Goal: Entertainment & Leisure: Consume media (video, audio)

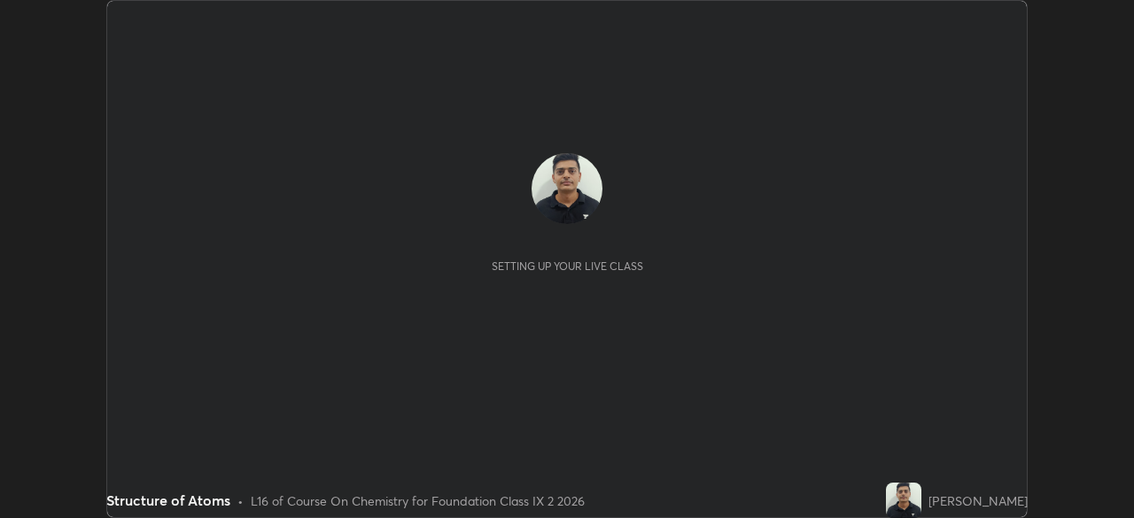
scroll to position [518, 1133]
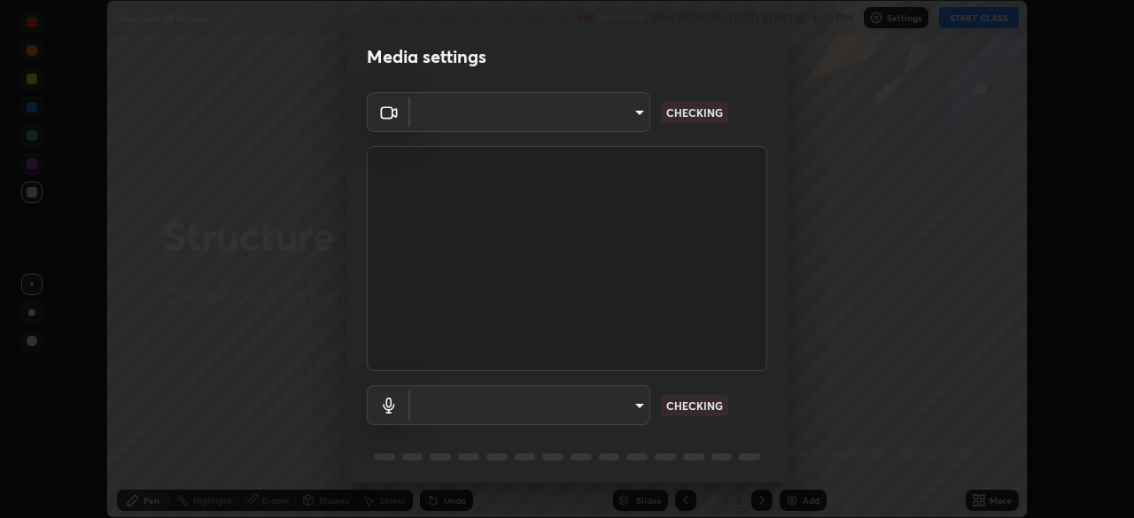
type input "1bfaa20297856ad55121efd0a2483a8db671bf9dcc0dce8dfcec0bded7d65c17"
type input "default"
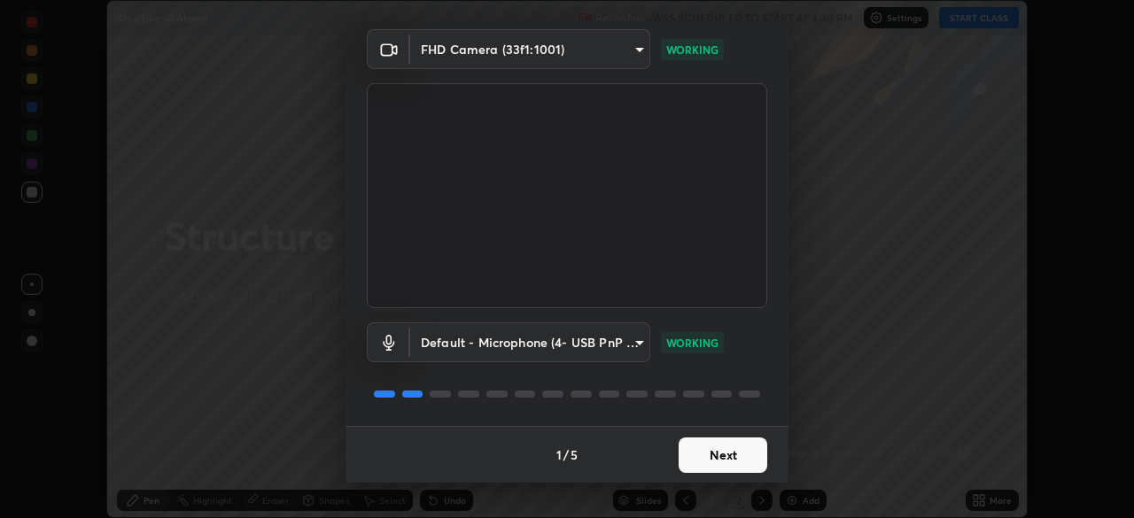
click at [724, 454] on button "Next" at bounding box center [722, 455] width 89 height 35
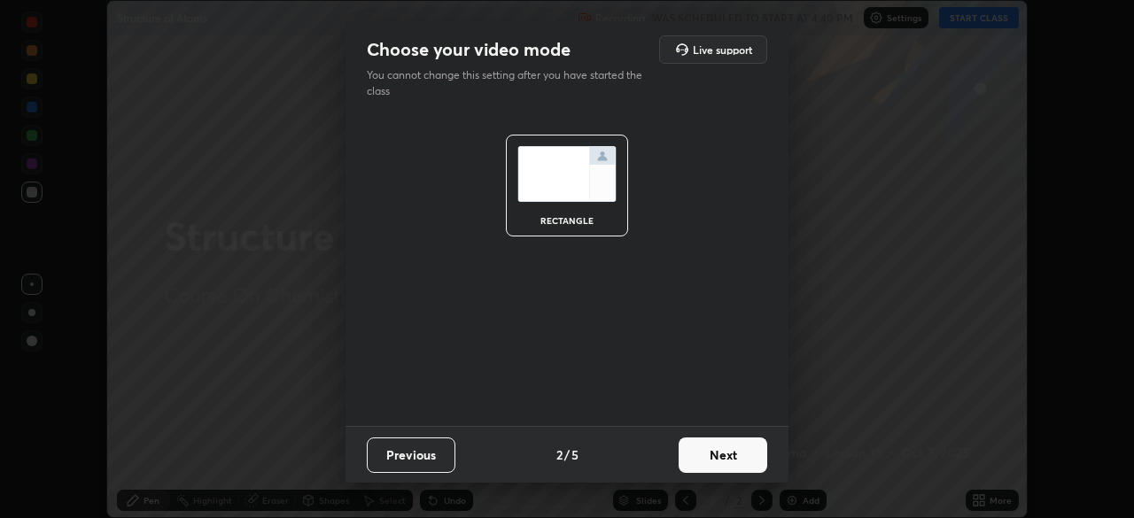
scroll to position [0, 0]
click at [730, 455] on button "Next" at bounding box center [722, 455] width 89 height 35
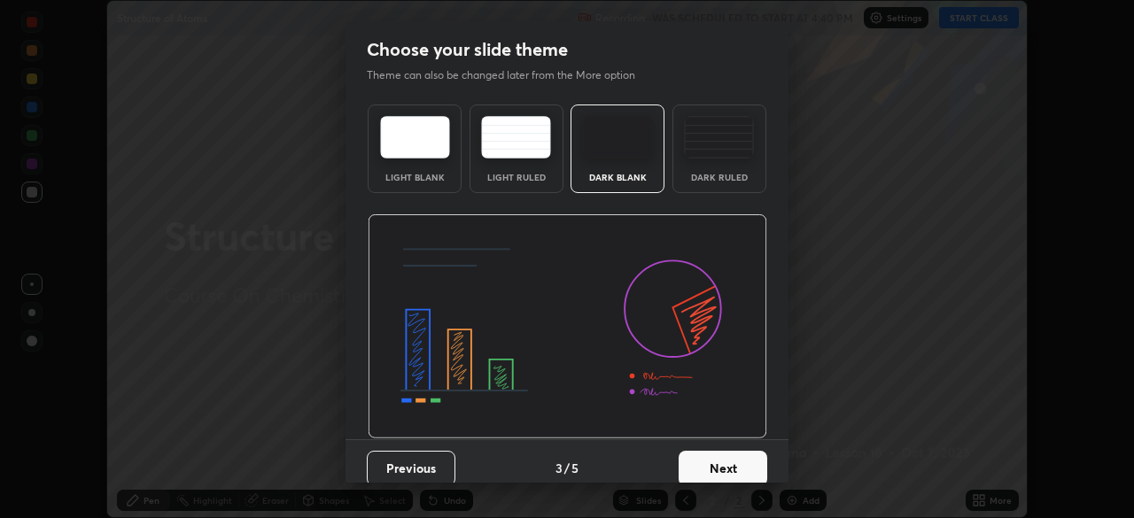
click at [730, 456] on button "Next" at bounding box center [722, 468] width 89 height 35
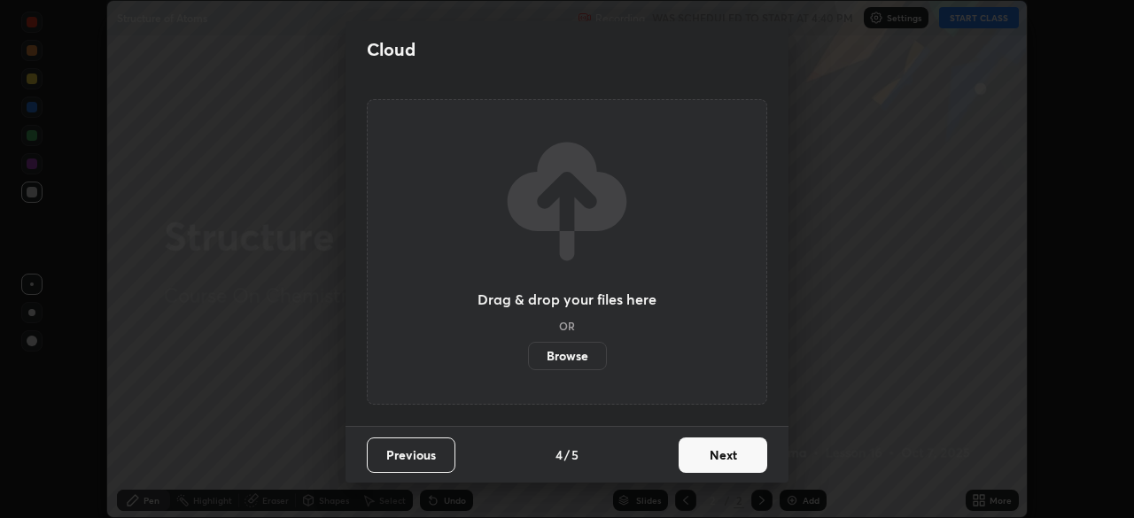
click at [730, 461] on button "Next" at bounding box center [722, 455] width 89 height 35
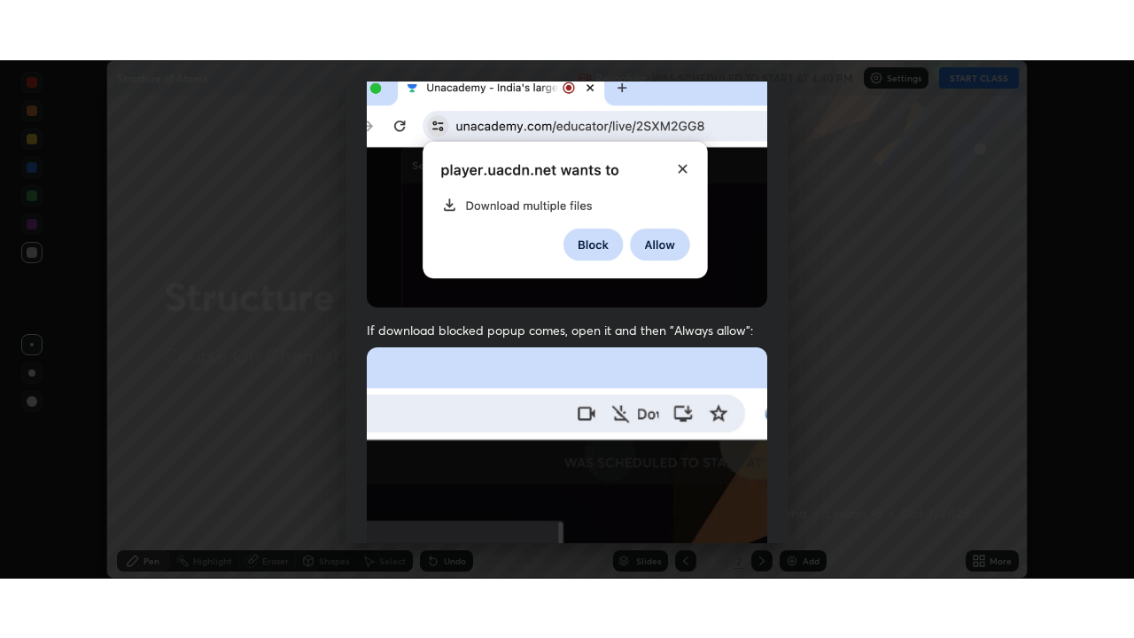
scroll to position [424, 0]
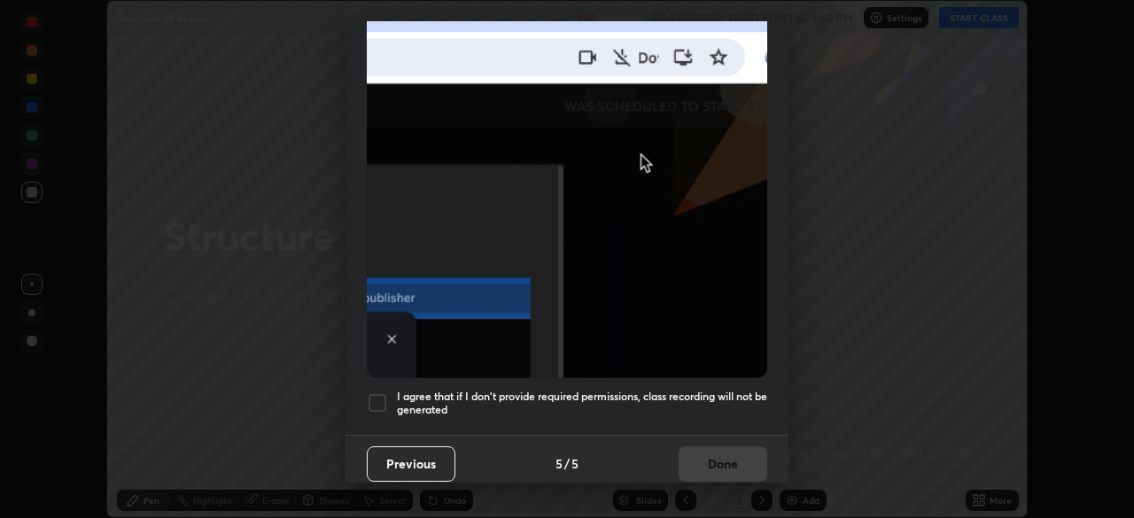
click at [384, 398] on div at bounding box center [377, 402] width 21 height 21
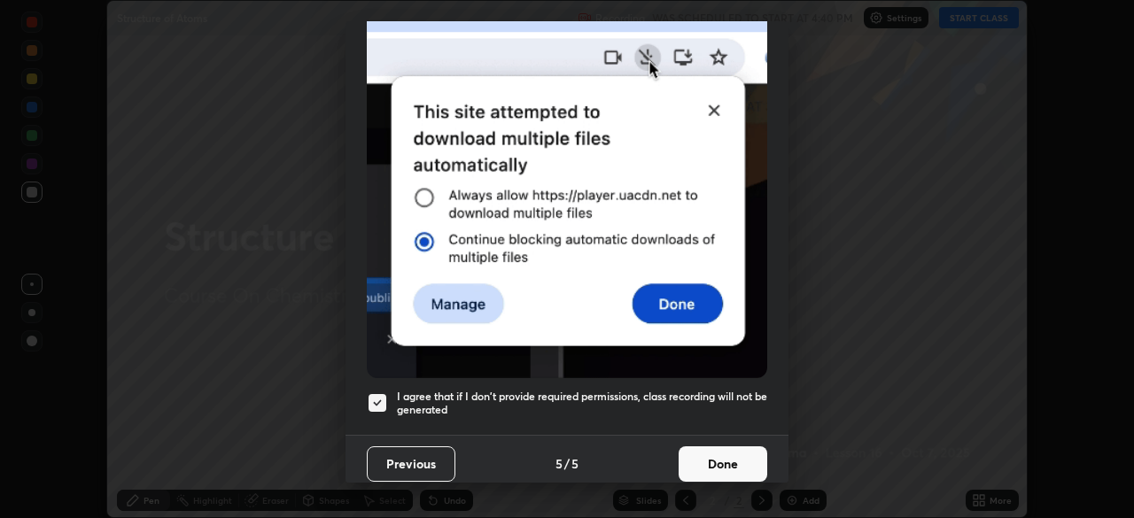
click at [720, 456] on button "Done" at bounding box center [722, 463] width 89 height 35
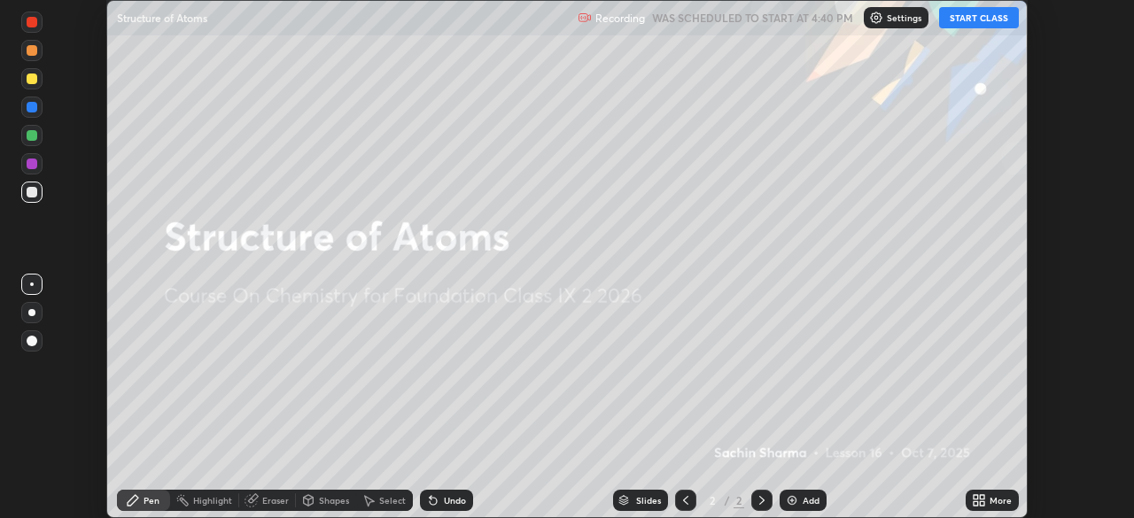
click at [989, 501] on div "More" at bounding box center [1000, 500] width 22 height 9
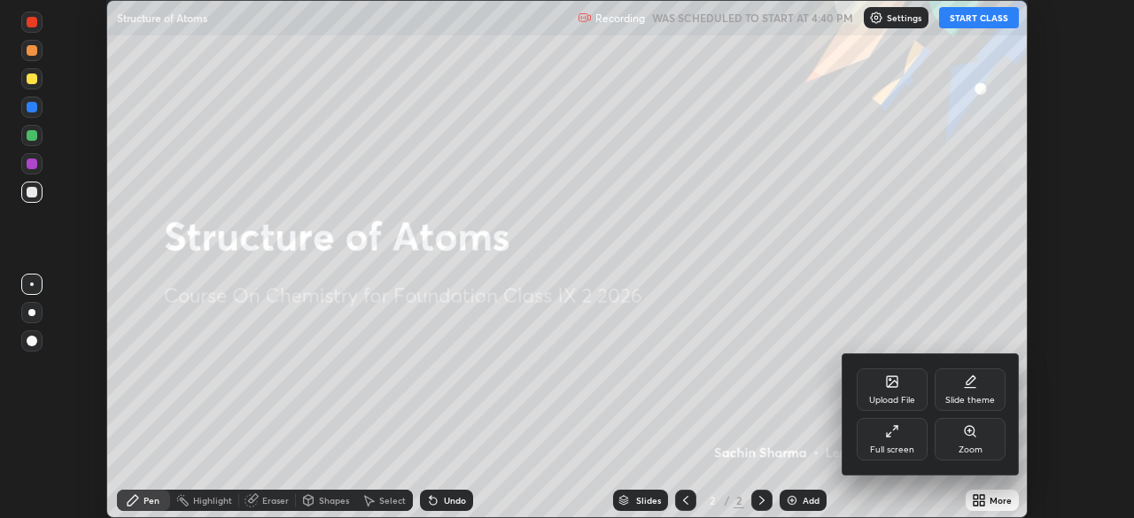
click at [903, 436] on div "Full screen" at bounding box center [892, 439] width 71 height 43
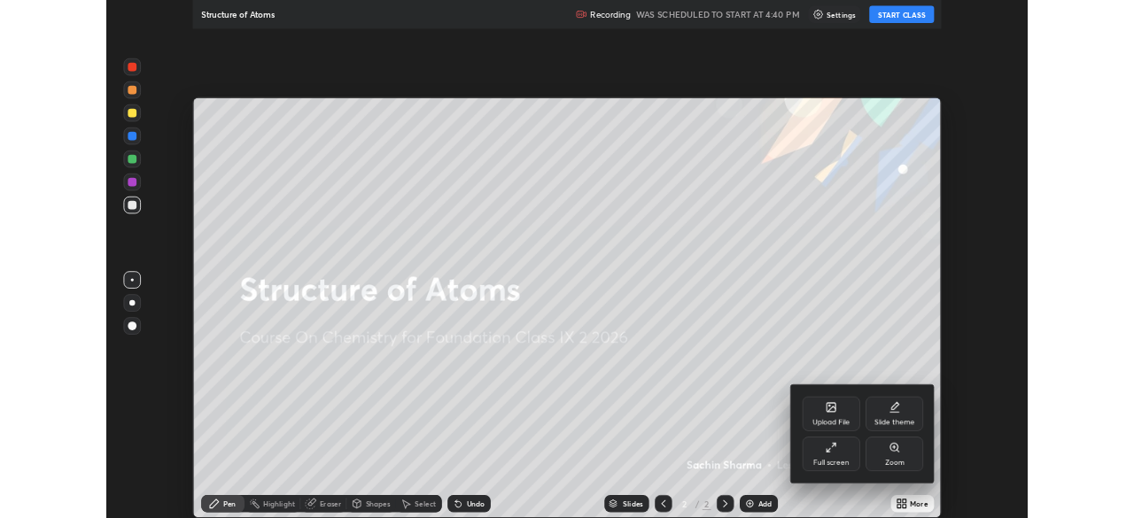
scroll to position [638, 1134]
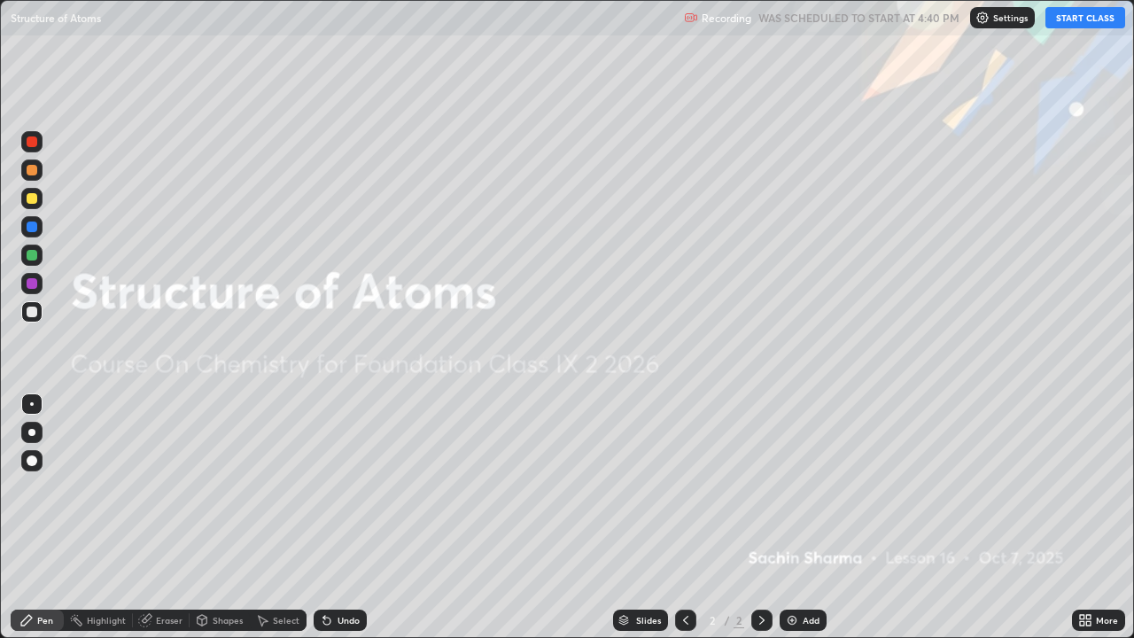
click at [800, 517] on div "Add" at bounding box center [802, 619] width 47 height 21
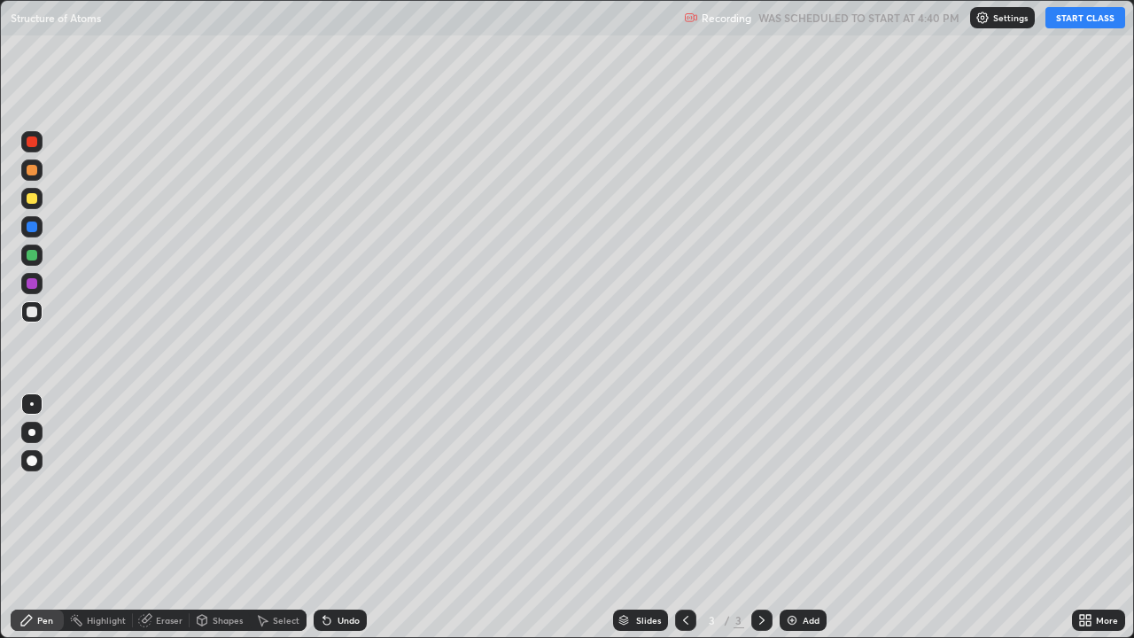
click at [1072, 23] on button "START CLASS" at bounding box center [1085, 17] width 80 height 21
click at [34, 141] on div at bounding box center [32, 141] width 11 height 11
click at [33, 255] on div at bounding box center [32, 255] width 11 height 11
click at [790, 517] on img at bounding box center [792, 620] width 14 height 14
click at [36, 141] on div at bounding box center [32, 141] width 11 height 11
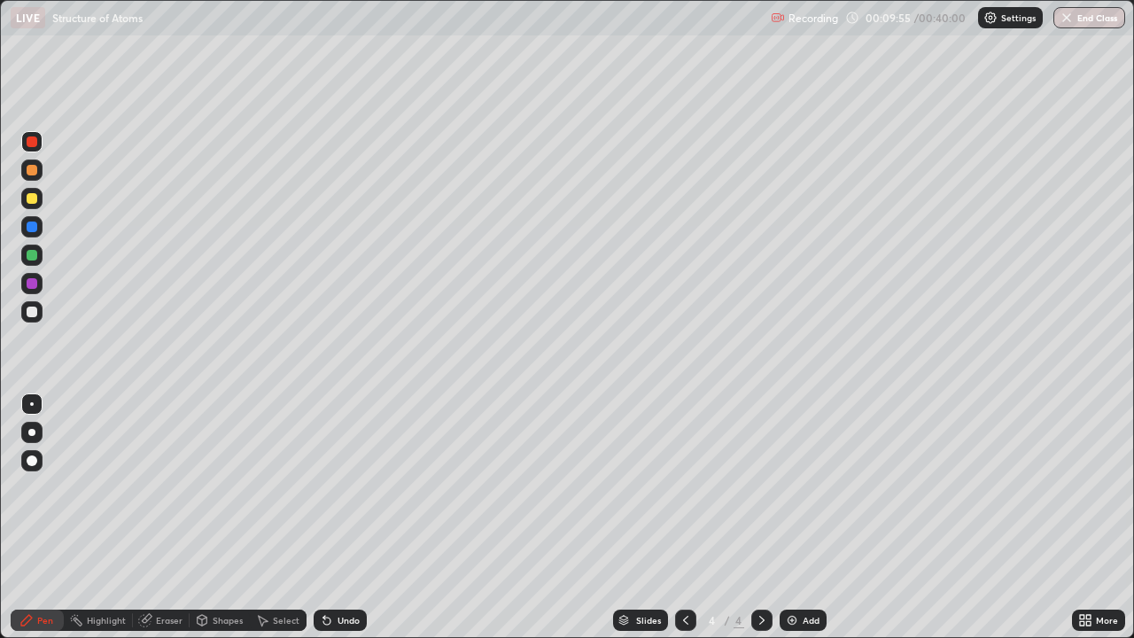
click at [32, 223] on div at bounding box center [32, 226] width 11 height 11
click at [787, 517] on img at bounding box center [792, 620] width 14 height 14
click at [34, 256] on div at bounding box center [32, 255] width 11 height 11
click at [786, 517] on img at bounding box center [792, 620] width 14 height 14
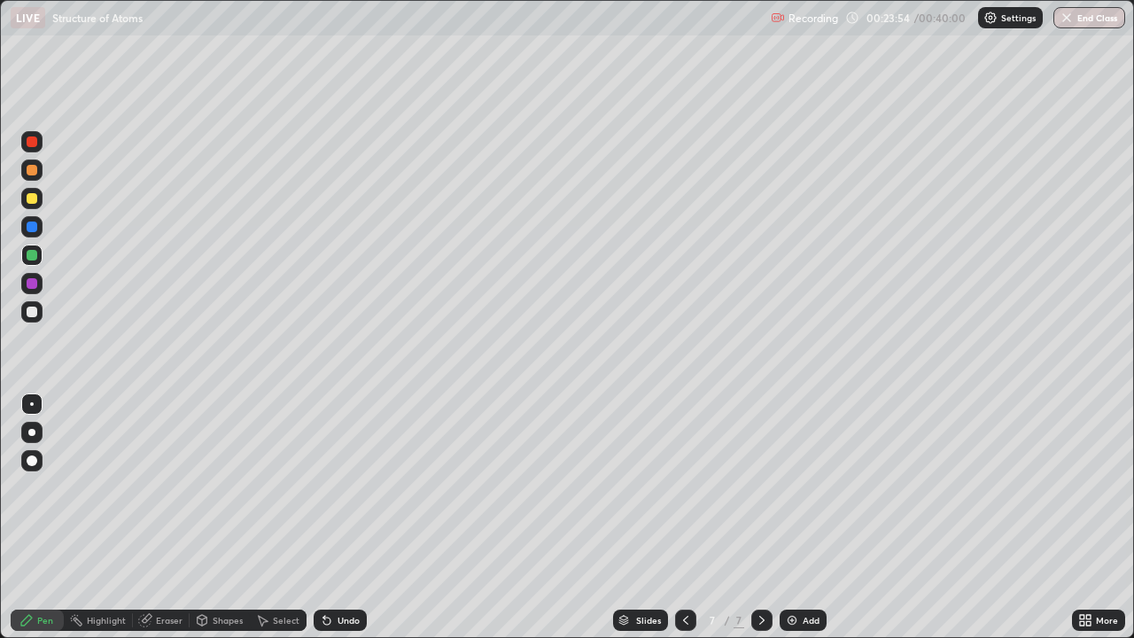
click at [30, 225] on div at bounding box center [32, 226] width 11 height 11
click at [32, 281] on div at bounding box center [32, 283] width 11 height 11
click at [787, 517] on div "Add" at bounding box center [802, 619] width 47 height 21
click at [32, 144] on div at bounding box center [32, 141] width 11 height 11
click at [786, 517] on div "Add" at bounding box center [802, 619] width 47 height 21
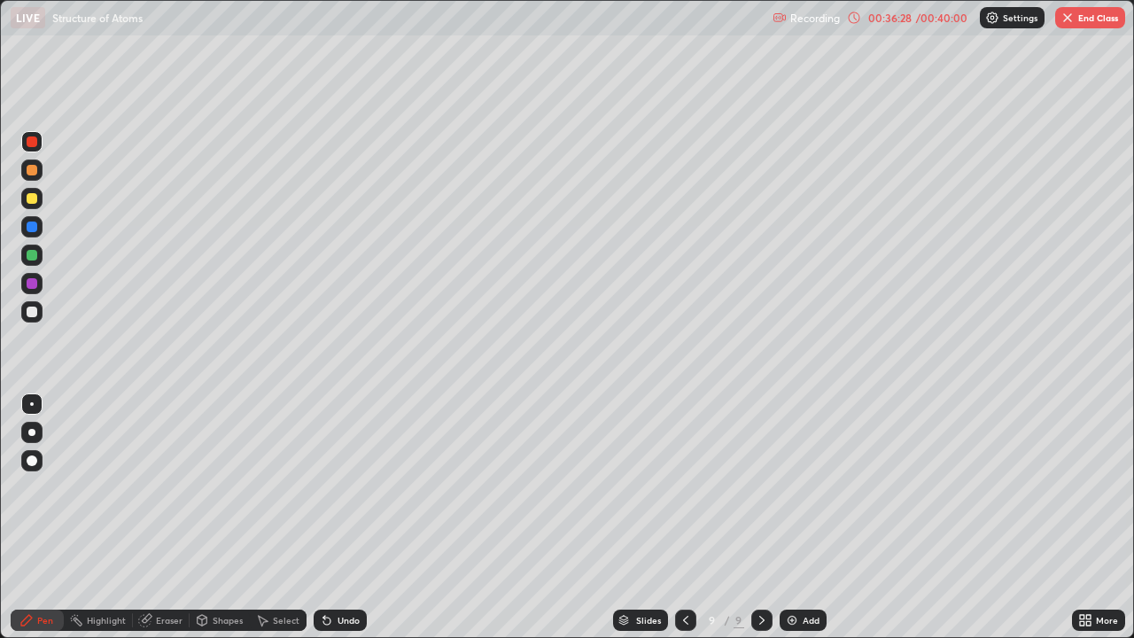
click at [34, 198] on div at bounding box center [32, 198] width 11 height 11
click at [34, 281] on div at bounding box center [32, 283] width 11 height 11
click at [27, 253] on div at bounding box center [32, 255] width 11 height 11
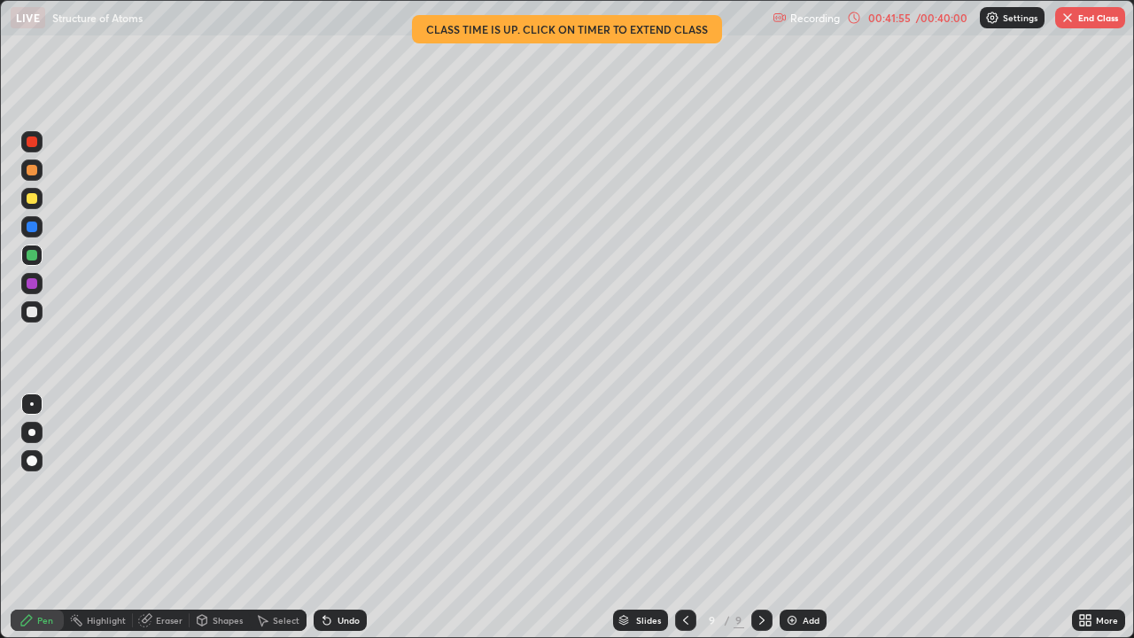
click at [1086, 18] on button "End Class" at bounding box center [1090, 17] width 70 height 21
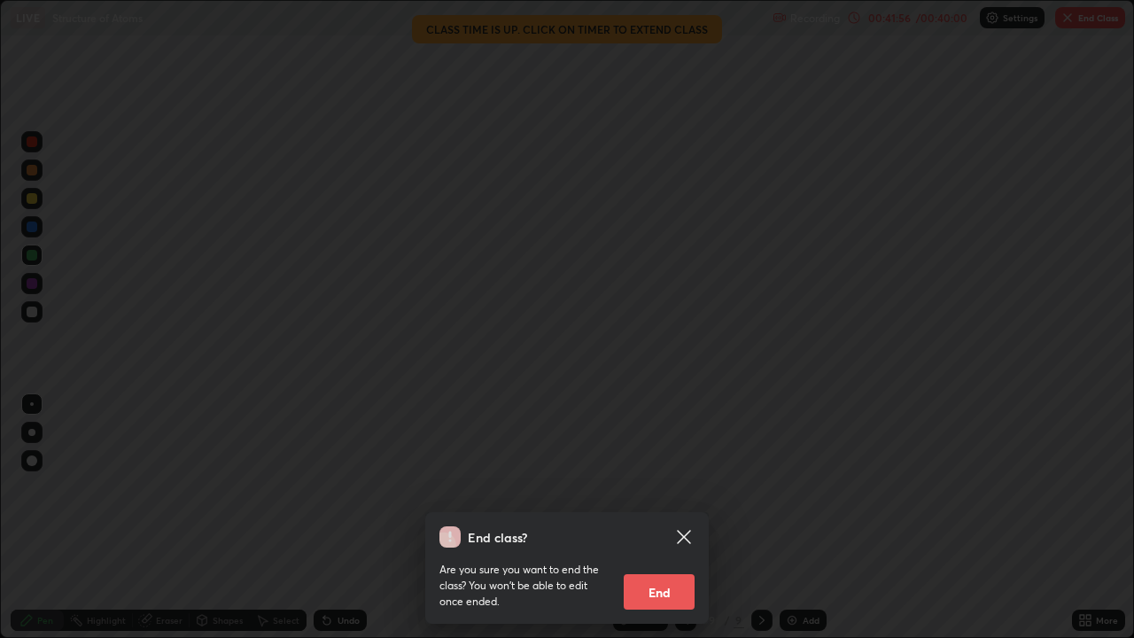
click at [673, 517] on button "End" at bounding box center [659, 591] width 71 height 35
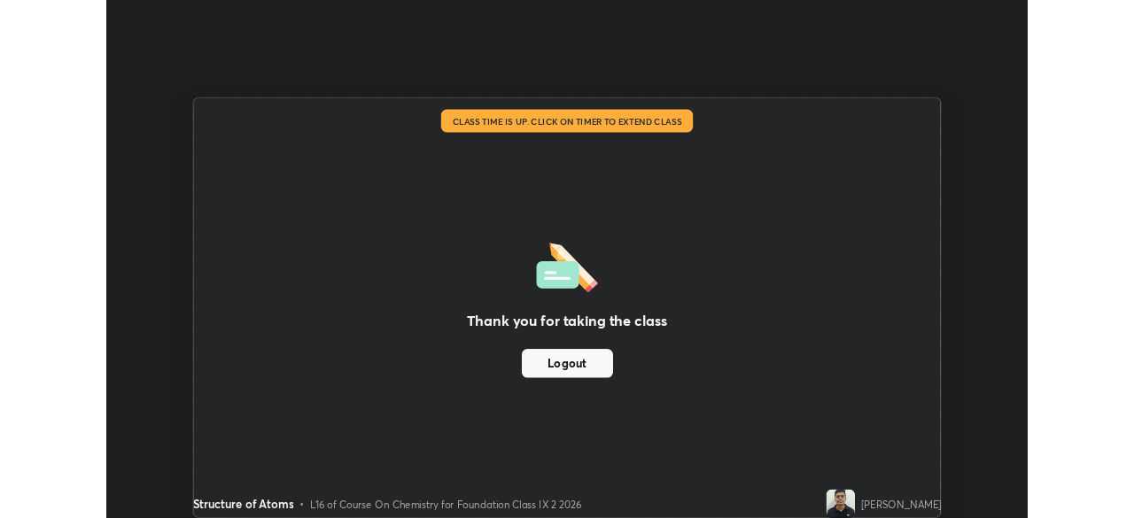
scroll to position [88058, 87442]
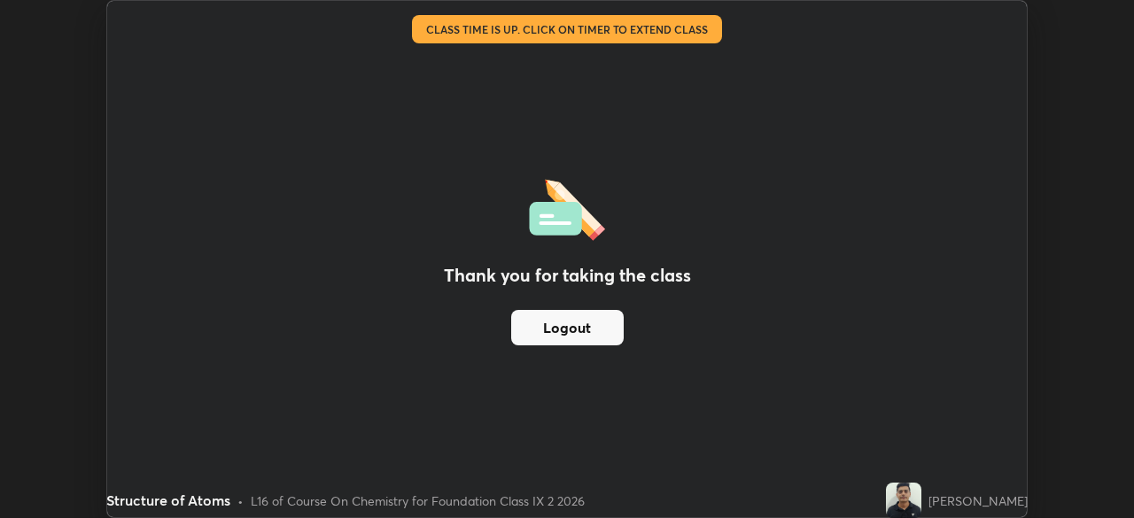
click at [1076, 167] on div "Thank you for taking the class Logout Setting up your live class Class time is …" at bounding box center [567, 259] width 1134 height 518
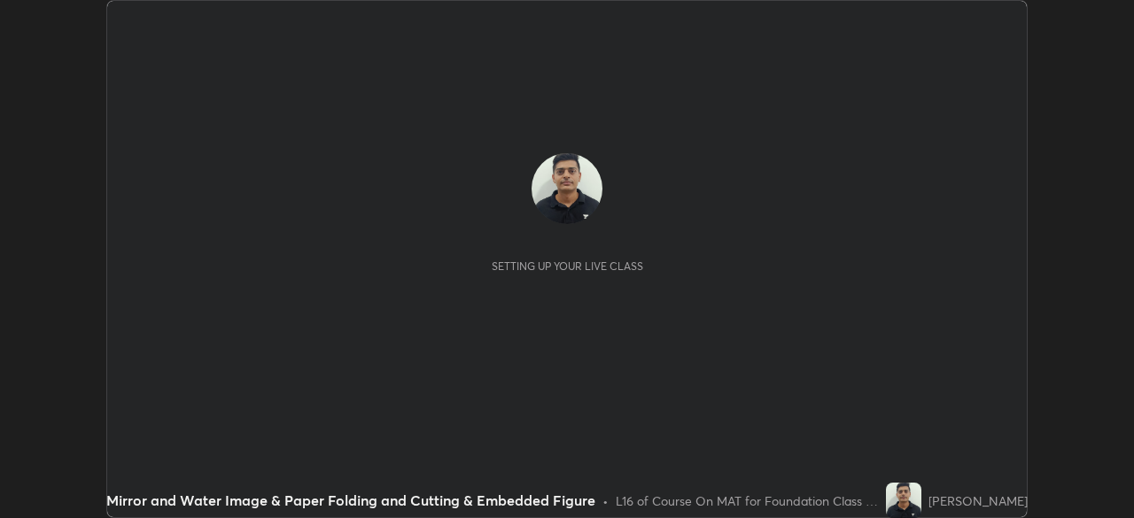
scroll to position [518, 1133]
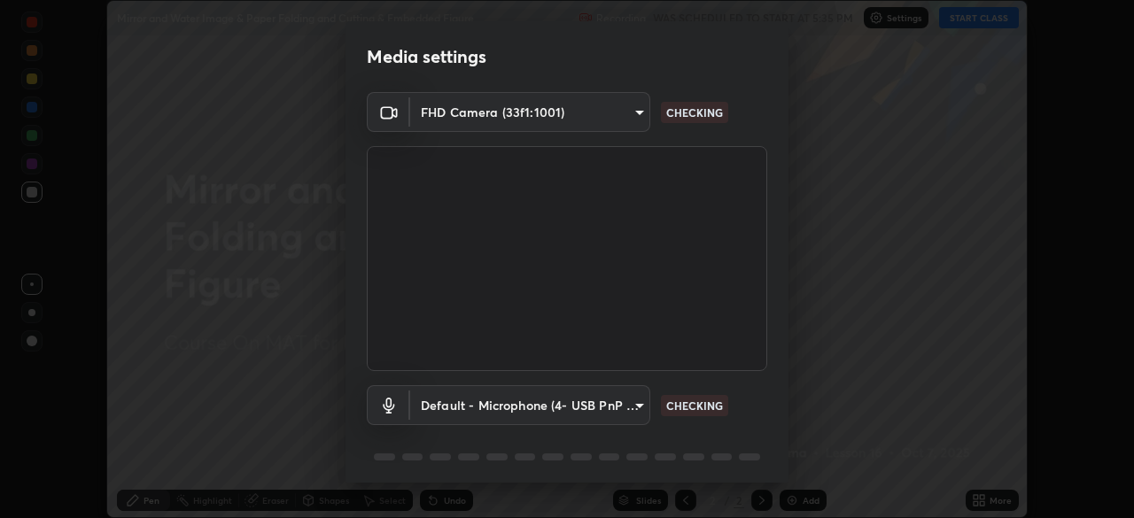
type input "1bfaa20297856ad55121efd0a2483a8db671bf9dcc0dce8dfcec0bded7d65c17"
type input "default"
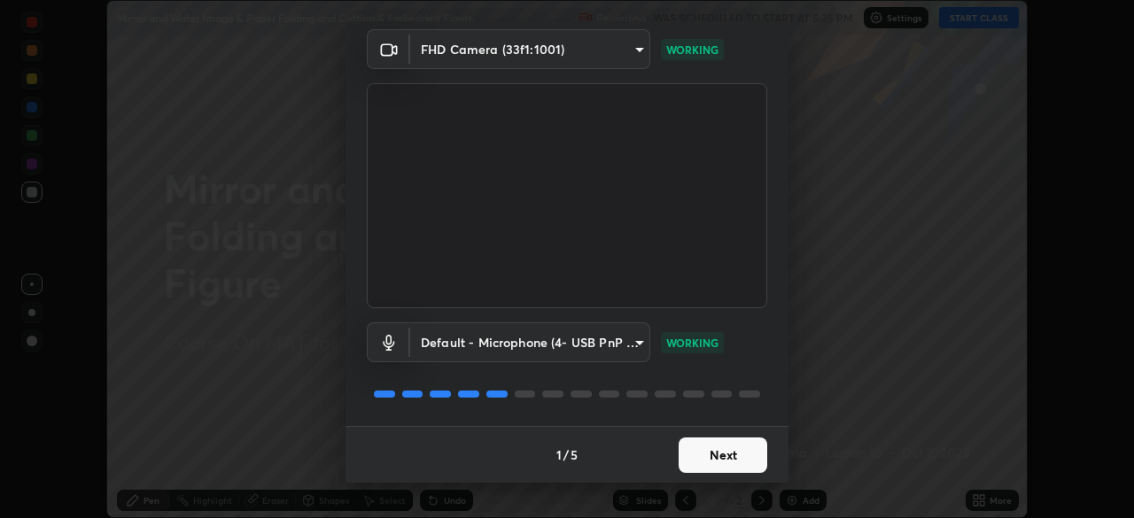
click at [724, 450] on button "Next" at bounding box center [722, 455] width 89 height 35
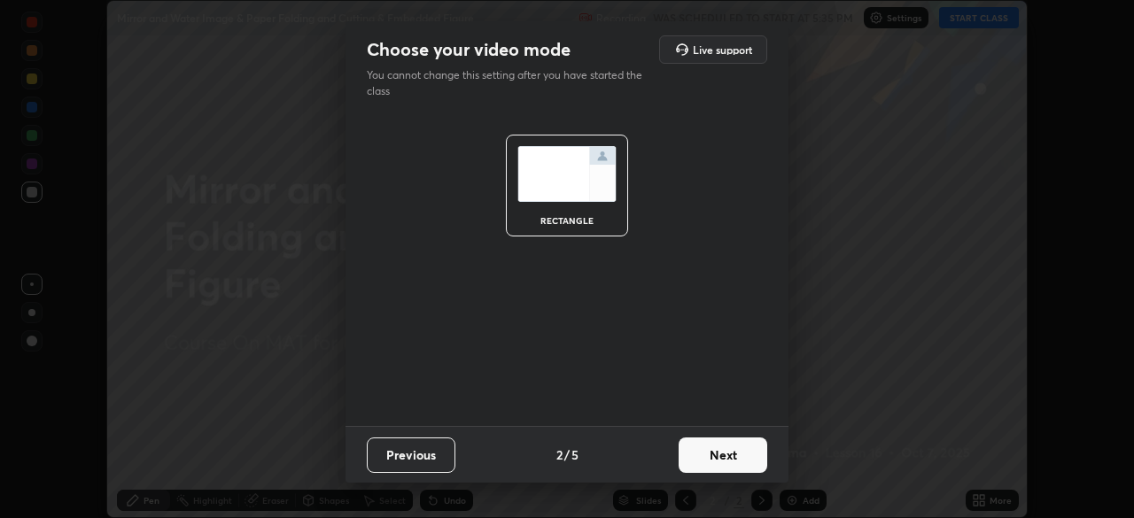
scroll to position [0, 0]
click at [737, 456] on button "Next" at bounding box center [722, 455] width 89 height 35
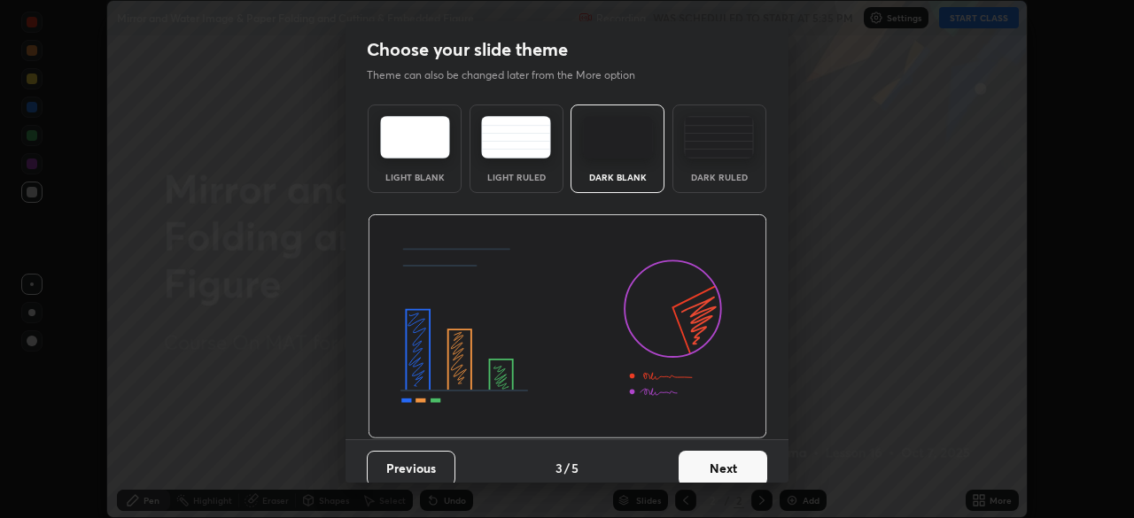
click at [741, 457] on button "Next" at bounding box center [722, 468] width 89 height 35
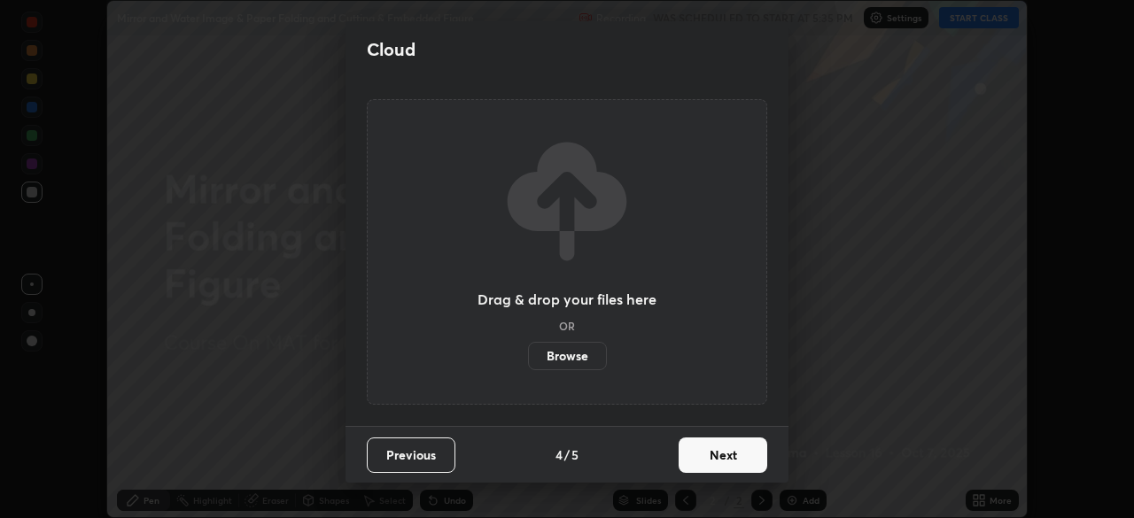
click at [741, 457] on button "Next" at bounding box center [722, 455] width 89 height 35
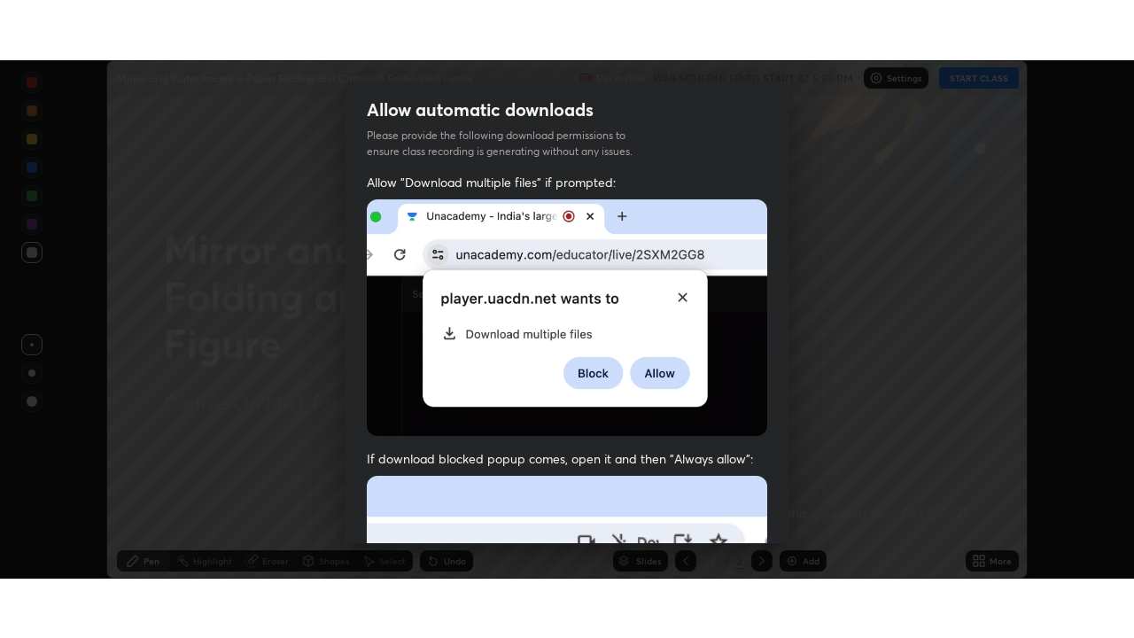
scroll to position [424, 0]
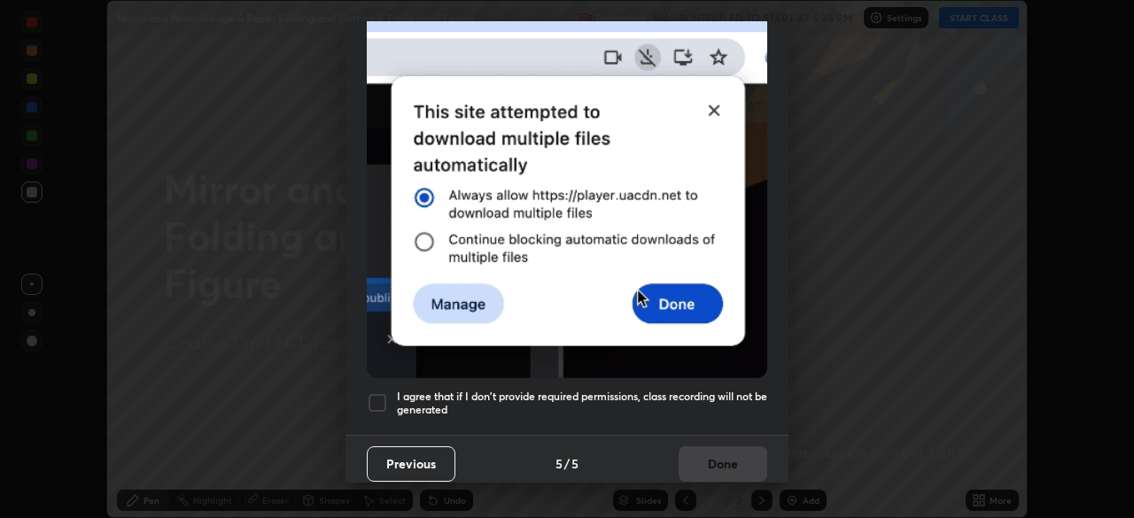
click at [382, 399] on div at bounding box center [377, 402] width 21 height 21
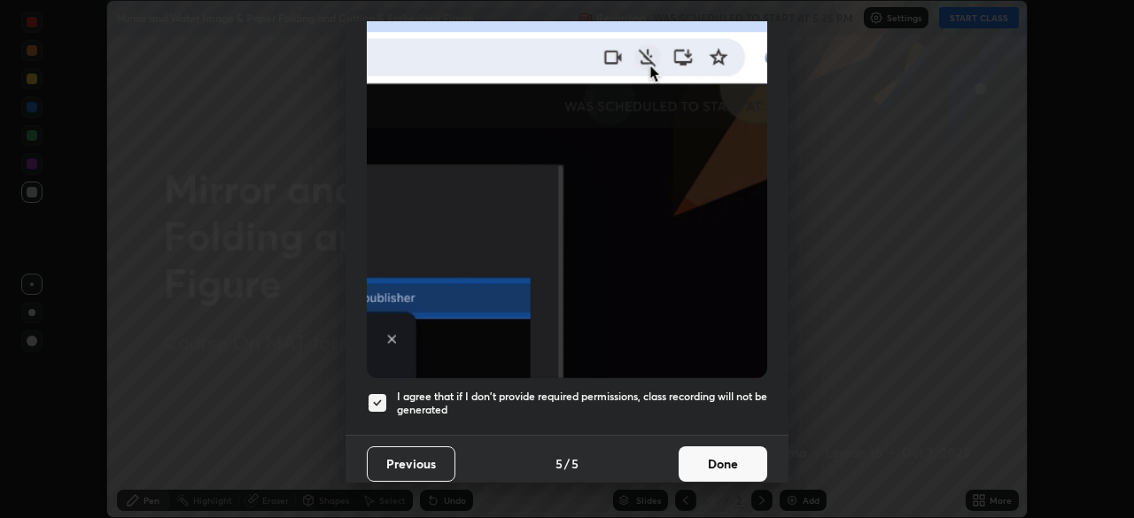
click at [709, 463] on button "Done" at bounding box center [722, 463] width 89 height 35
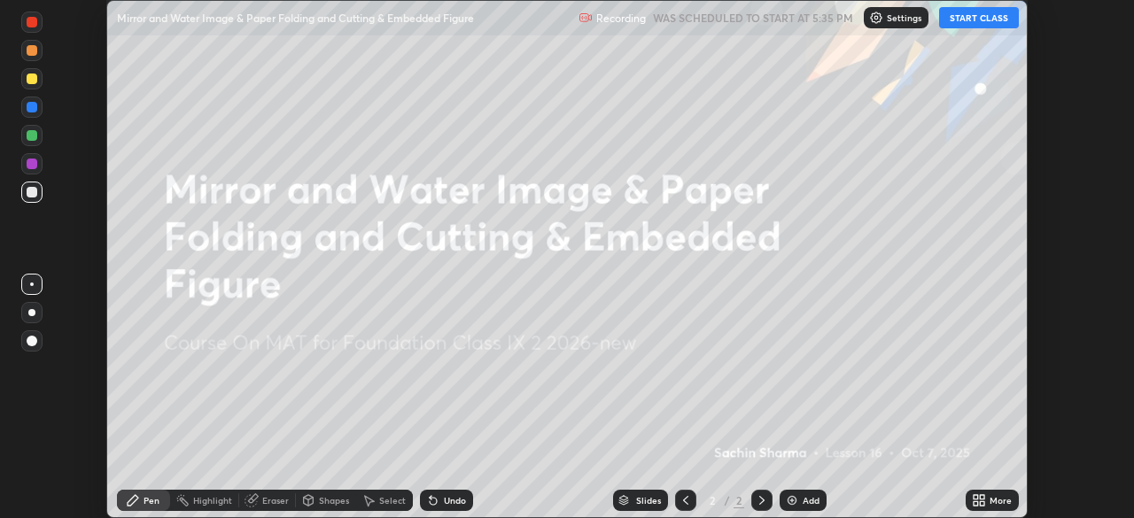
click at [982, 506] on icon at bounding box center [982, 503] width 4 height 4
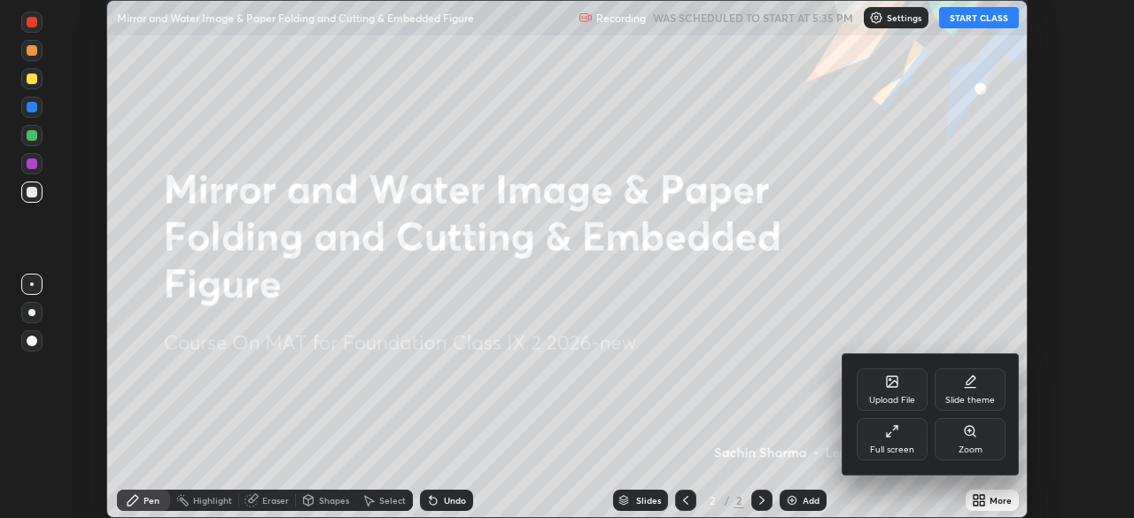
click at [904, 442] on div "Full screen" at bounding box center [892, 439] width 71 height 43
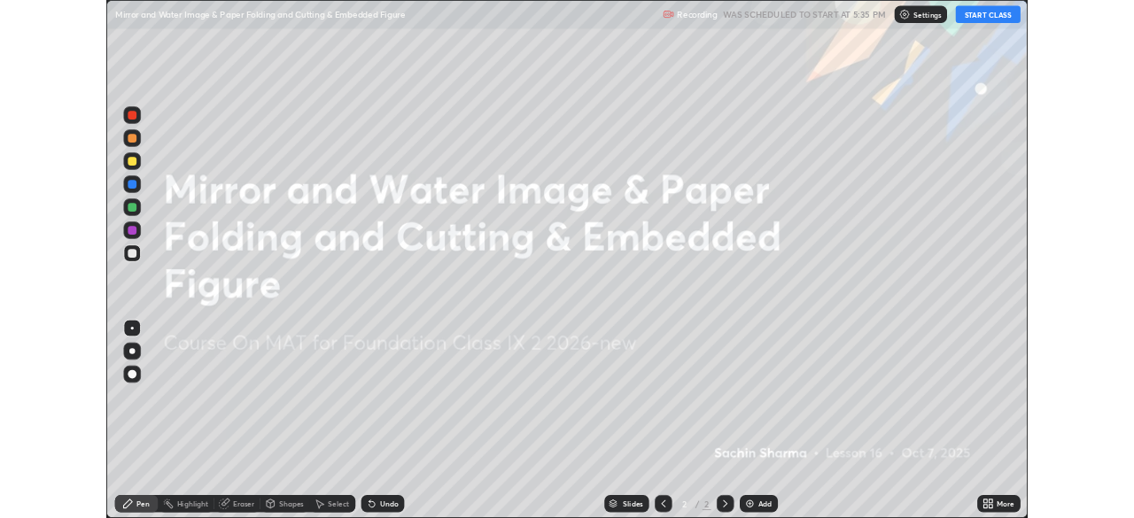
scroll to position [638, 1134]
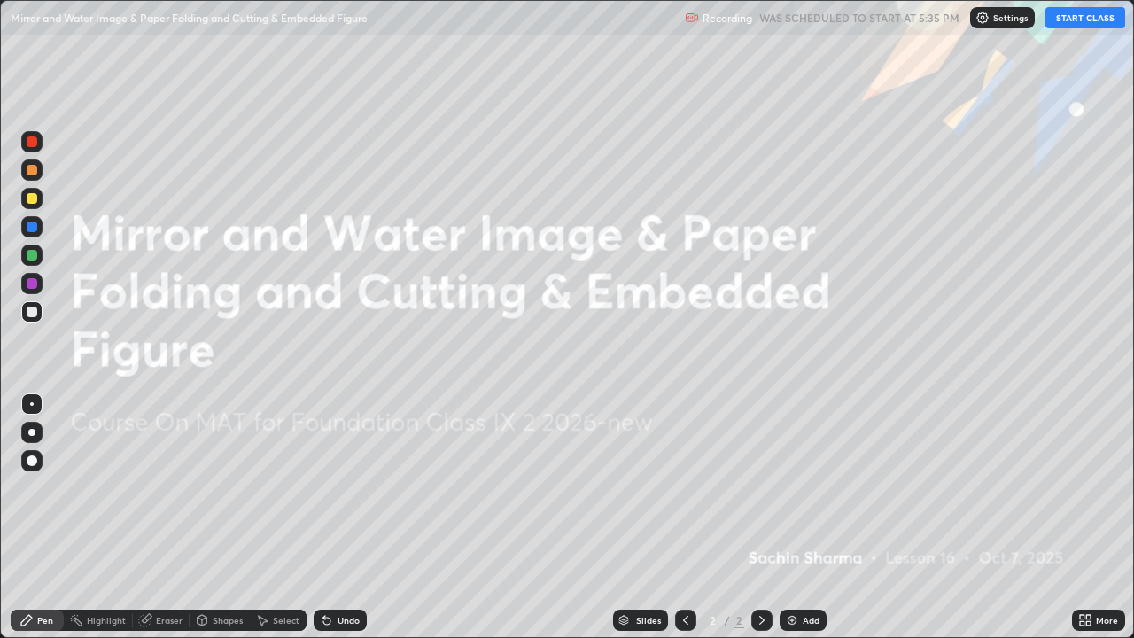
click at [796, 517] on img at bounding box center [792, 620] width 14 height 14
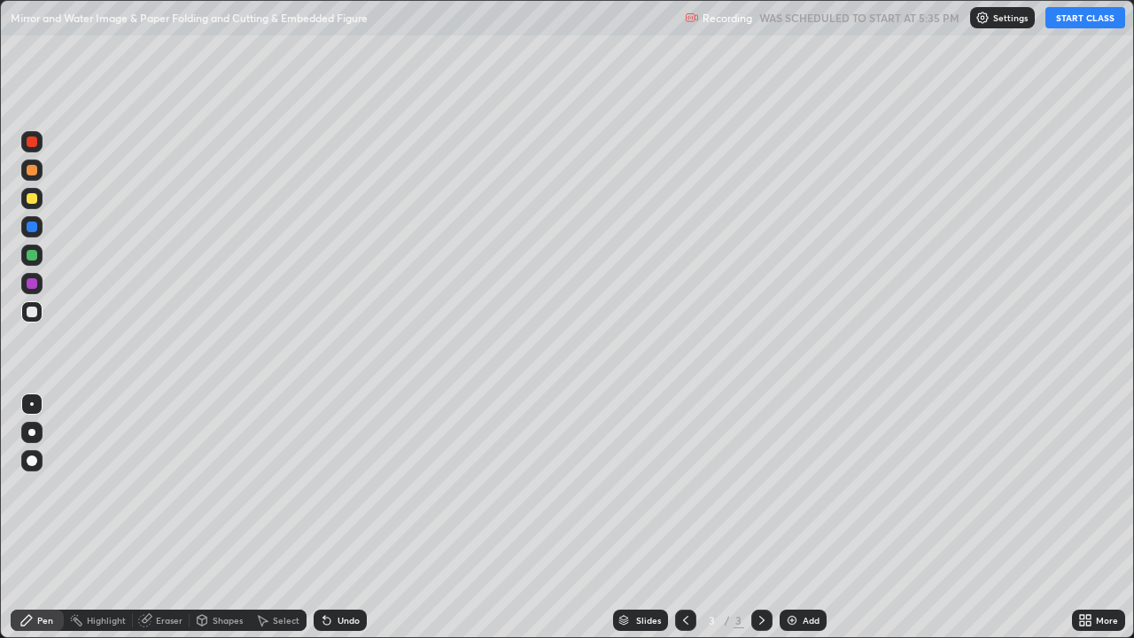
click at [1076, 20] on button "START CLASS" at bounding box center [1085, 17] width 80 height 21
click at [787, 517] on img at bounding box center [792, 620] width 14 height 14
click at [31, 195] on div at bounding box center [32, 198] width 11 height 11
click at [31, 230] on div at bounding box center [32, 226] width 11 height 11
click at [791, 517] on img at bounding box center [792, 620] width 14 height 14
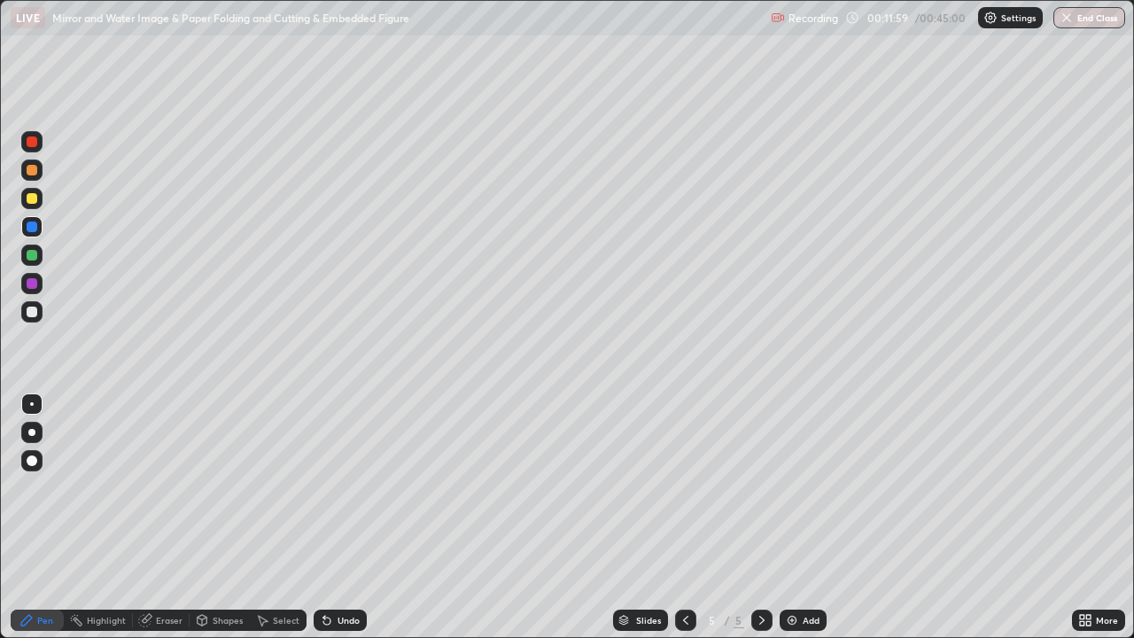
click at [35, 288] on div at bounding box center [32, 283] width 11 height 11
click at [35, 255] on div at bounding box center [32, 255] width 11 height 11
click at [799, 517] on div "Add" at bounding box center [802, 619] width 47 height 21
click at [791, 517] on img at bounding box center [792, 620] width 14 height 14
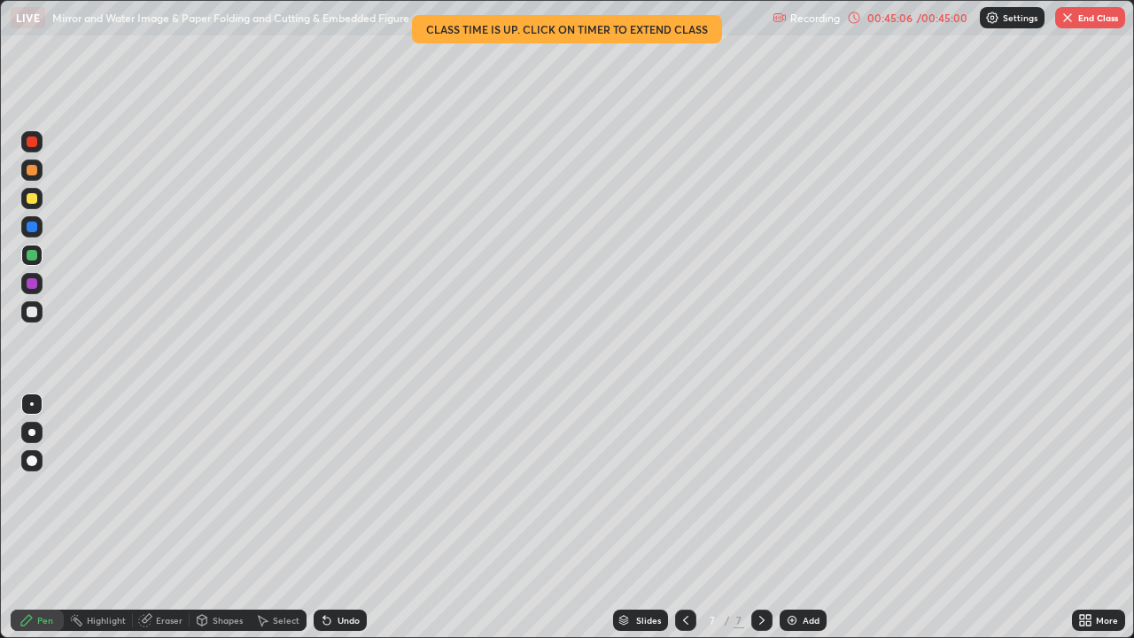
click at [1096, 23] on button "End Class" at bounding box center [1090, 17] width 70 height 21
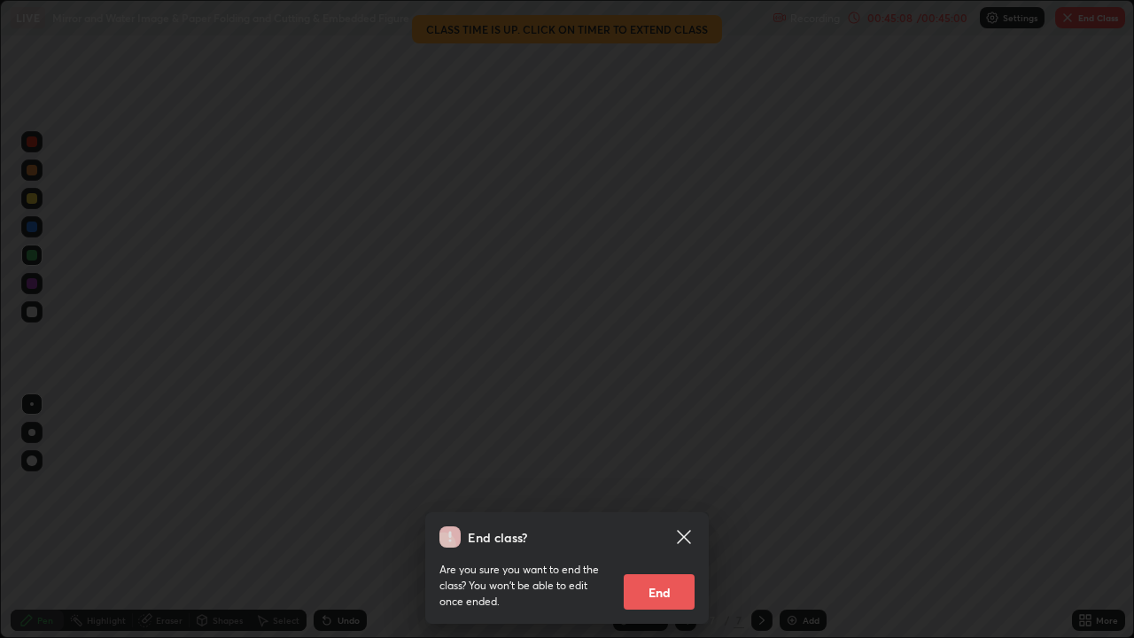
click at [656, 517] on button "End" at bounding box center [659, 591] width 71 height 35
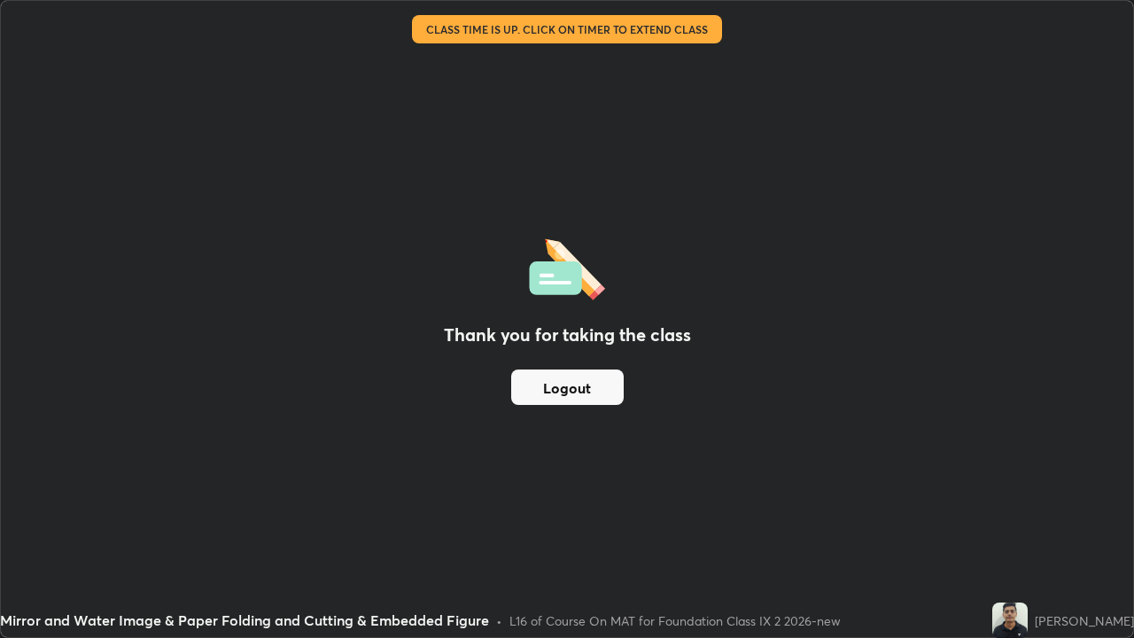
click at [838, 491] on div "Thank you for taking the class Logout" at bounding box center [567, 319] width 1132 height 636
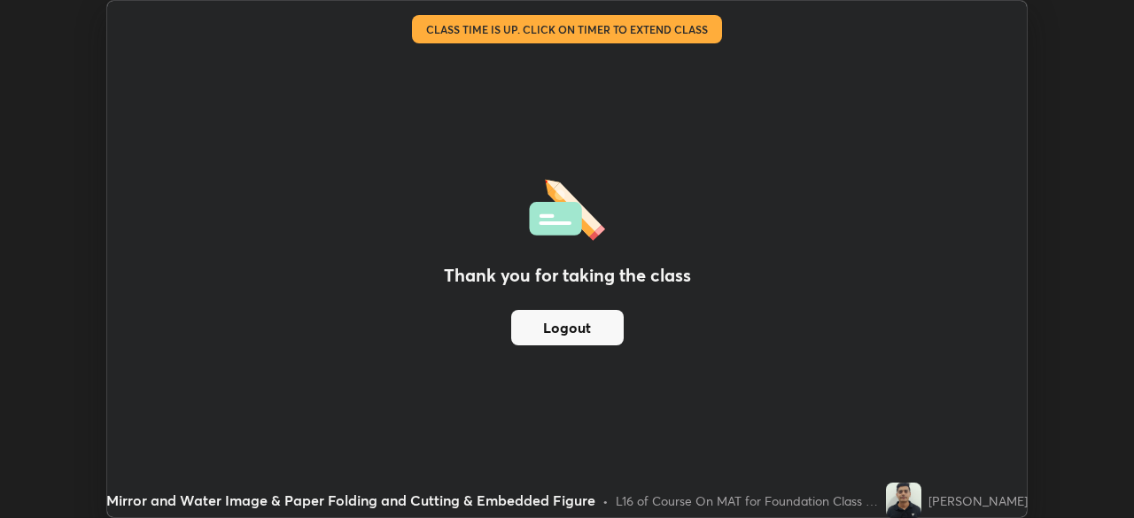
scroll to position [88058, 87442]
